Goal: Transaction & Acquisition: Subscribe to service/newsletter

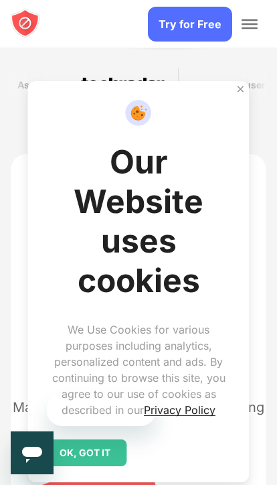
click at [100, 466] on div "OK, GOT IT" at bounding box center [85, 452] width 83 height 27
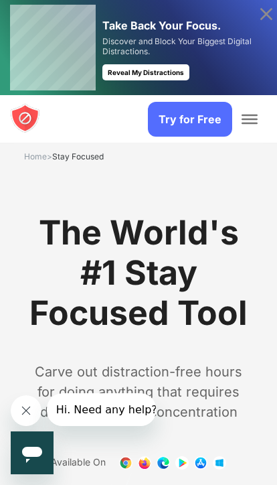
click at [192, 117] on link "Try for Free" at bounding box center [190, 119] width 84 height 35
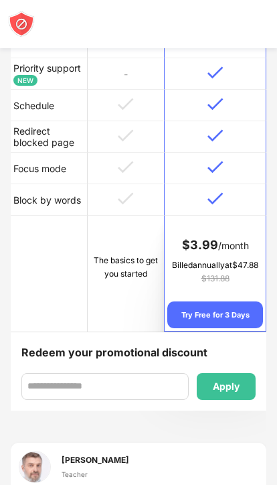
click at [129, 309] on td "The basics to get you started" at bounding box center [126, 274] width 77 height 116
click at [119, 322] on td "The basics to get you started" at bounding box center [126, 274] width 77 height 116
click at [127, 305] on td "The basics to get you started" at bounding box center [126, 274] width 77 height 116
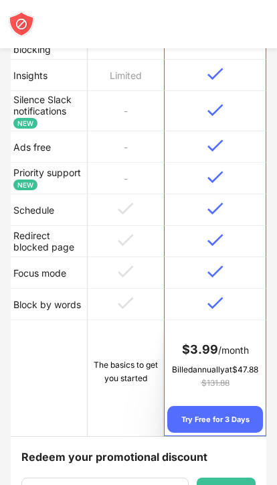
click at [130, 309] on img at bounding box center [126, 303] width 16 height 13
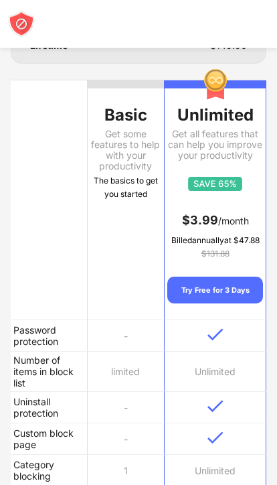
scroll to position [215, 0]
click at [133, 324] on td "-" at bounding box center [126, 335] width 77 height 31
click at [133, 321] on td "-" at bounding box center [126, 335] width 77 height 31
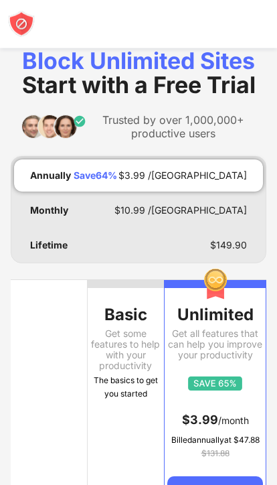
scroll to position [0, 0]
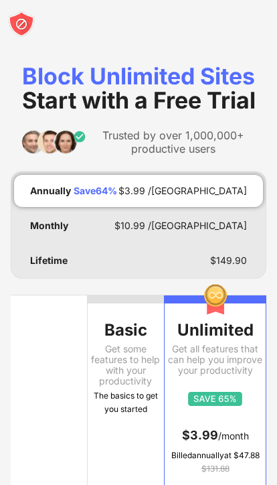
click at [121, 415] on div "The basics to get you started" at bounding box center [126, 402] width 77 height 27
click at [115, 423] on th "Basic Get some features to help with your productivity The basics to get you st…" at bounding box center [126, 415] width 77 height 240
click at [134, 301] on div at bounding box center [126, 299] width 77 height 8
click at [133, 301] on div at bounding box center [126, 299] width 77 height 8
click at [129, 313] on th "Basic Get some features to help with your productivity The basics to get you st…" at bounding box center [126, 415] width 77 height 240
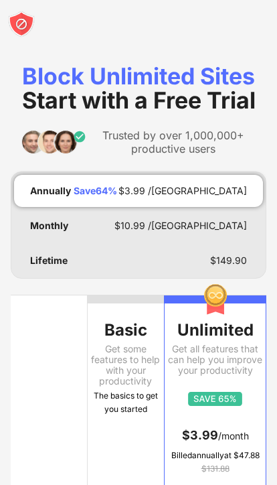
click at [131, 309] on th "Basic Get some features to help with your productivity The basics to get you st…" at bounding box center [126, 415] width 77 height 240
click at [162, 254] on div "Lifetime $ 149.90" at bounding box center [138, 260] width 249 height 32
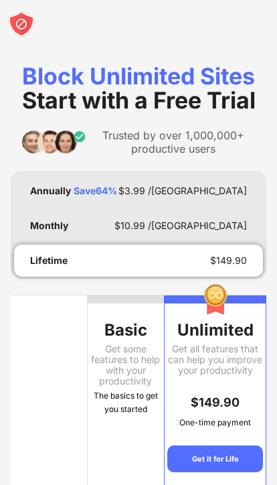
click at [208, 214] on div "Monthly $ 10.99 /[GEOGRAPHIC_DATA]" at bounding box center [138, 226] width 249 height 32
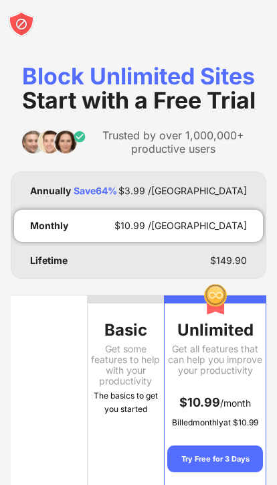
click at [232, 186] on div "$ 3.99 /[GEOGRAPHIC_DATA]" at bounding box center [183, 191] width 129 height 11
